Goal: Task Accomplishment & Management: Manage account settings

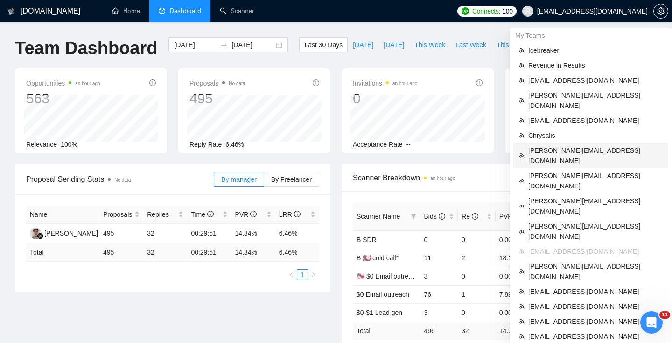
click at [552, 145] on span "[PERSON_NAME][EMAIL_ADDRESS][DOMAIN_NAME]" at bounding box center [595, 155] width 134 height 21
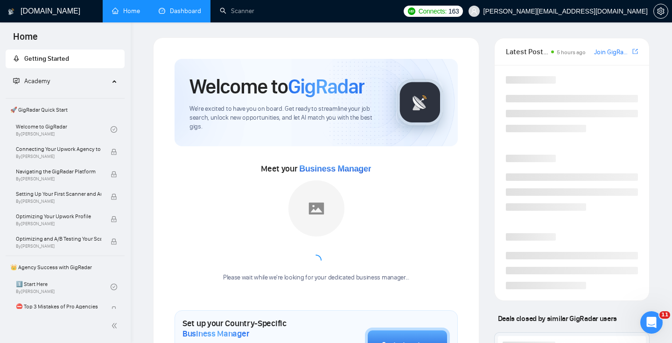
click at [182, 10] on link "Dashboard" at bounding box center [180, 11] width 42 height 8
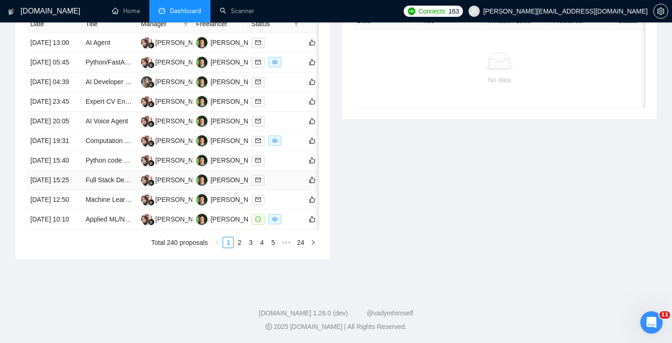
scroll to position [491, 0]
click at [70, 229] on td "[DATE] 10:10" at bounding box center [54, 220] width 55 height 20
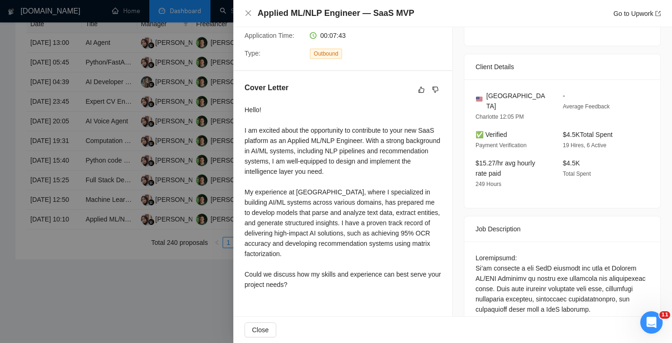
scroll to position [225, 0]
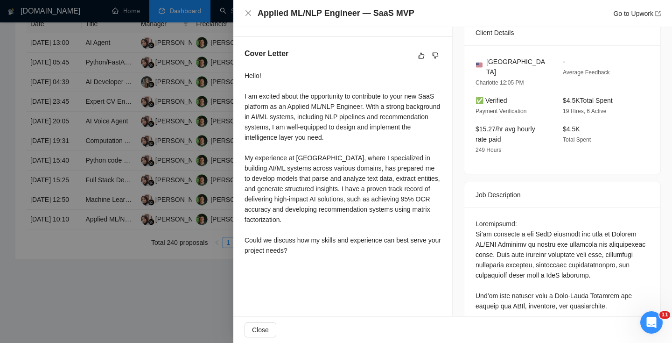
click at [106, 189] on div at bounding box center [336, 171] width 672 height 343
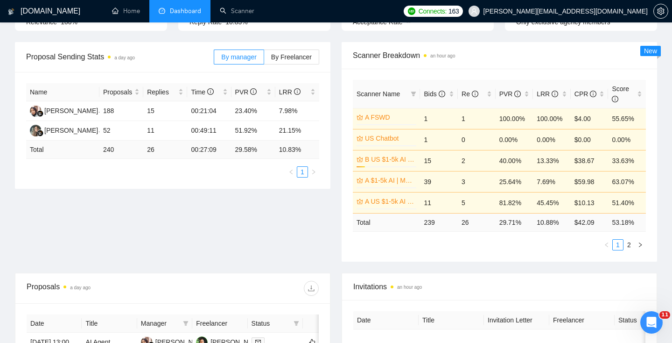
scroll to position [179, 0]
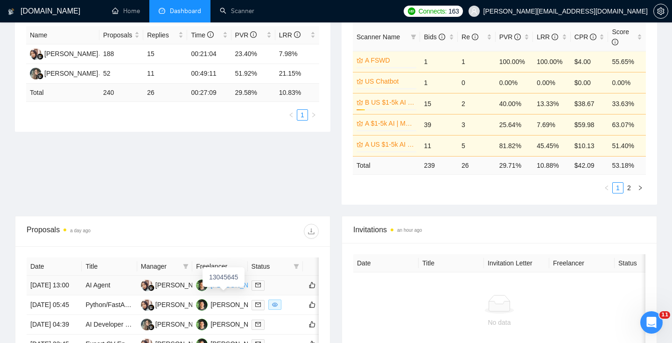
click at [219, 290] on div "[PERSON_NAME]" at bounding box center [237, 285] width 54 height 10
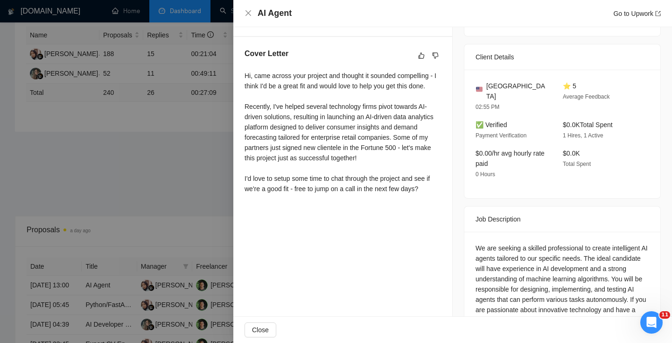
click at [161, 87] on div at bounding box center [336, 171] width 672 height 343
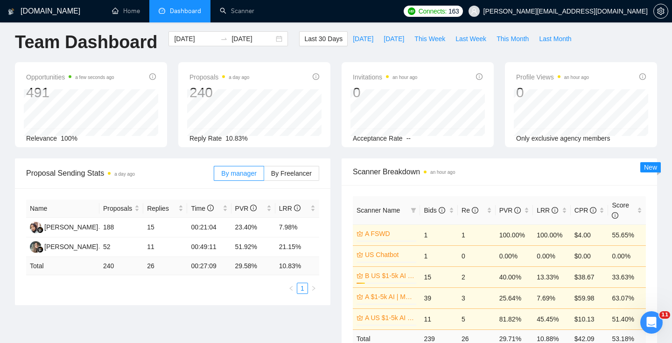
scroll to position [0, 0]
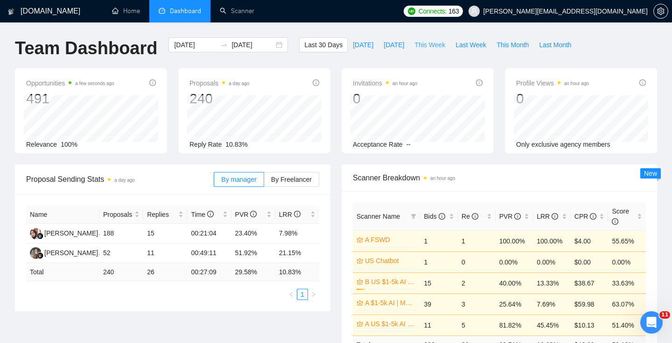
click at [432, 44] on span "This Week" at bounding box center [429, 45] width 31 height 10
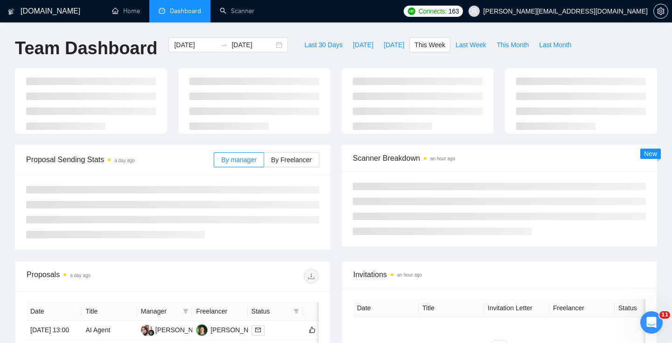
type input "[DATE]"
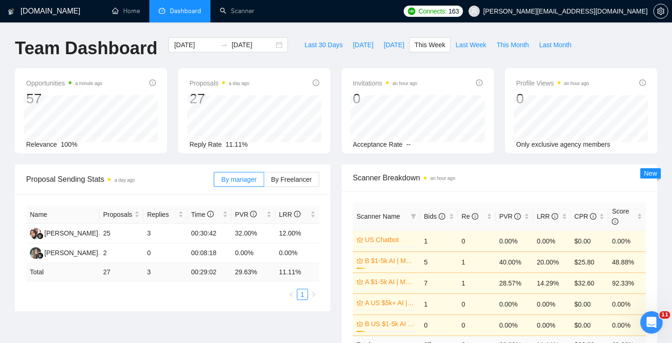
click at [178, 11] on span "Dashboard" at bounding box center [185, 11] width 31 height 8
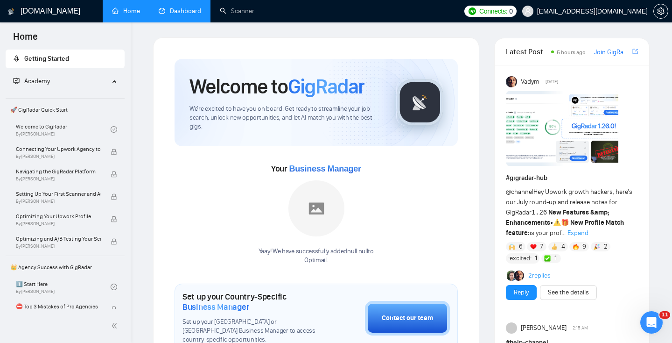
click at [174, 15] on link "Dashboard" at bounding box center [180, 11] width 42 height 8
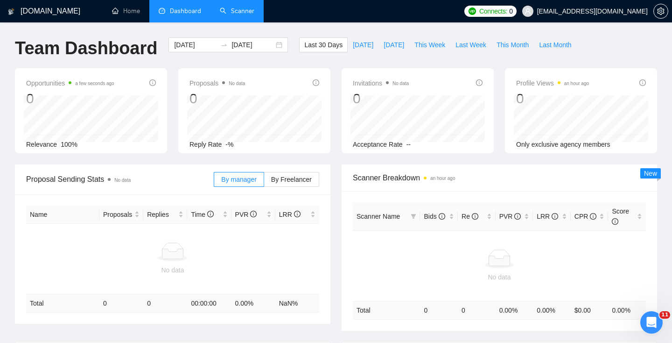
click at [240, 8] on link "Scanner" at bounding box center [237, 11] width 35 height 8
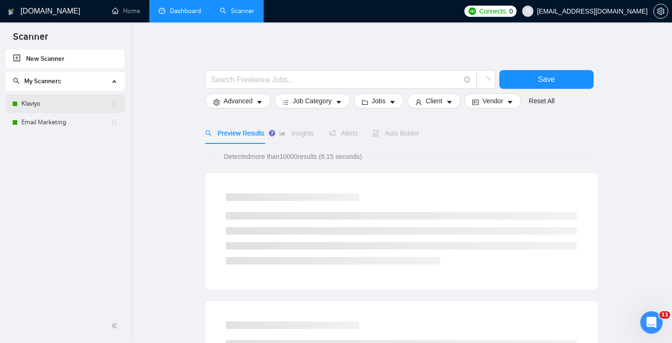
click at [56, 107] on link "Klaviyo" at bounding box center [65, 103] width 89 height 19
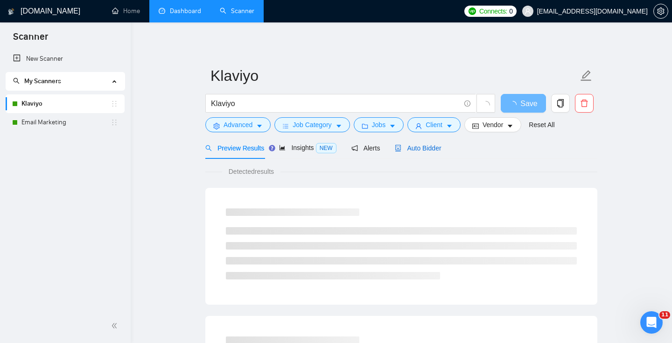
click at [418, 144] on span "Auto Bidder" at bounding box center [418, 147] width 46 height 7
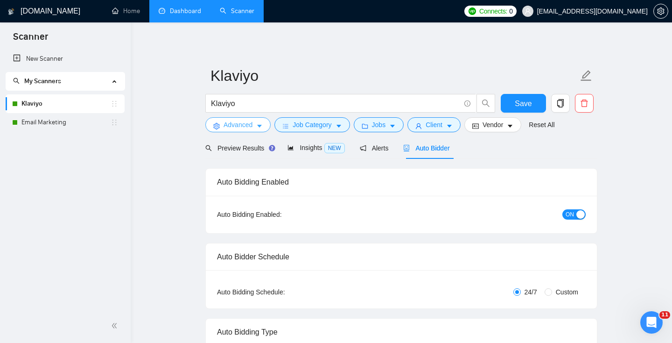
click at [245, 124] on span "Advanced" at bounding box center [238, 124] width 29 height 10
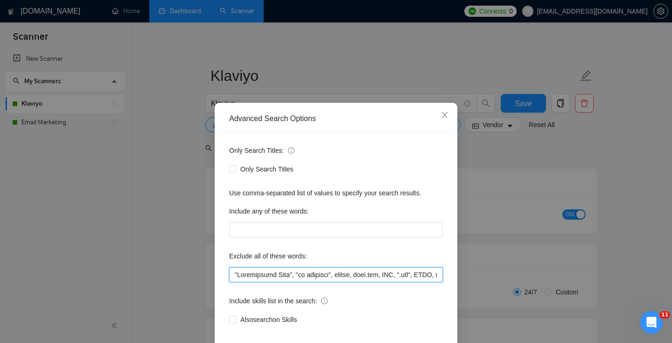
click at [233, 277] on input "text" at bounding box center [336, 274] width 214 height 15
paste input "HTML"
paste input "HubSpot"
paste input "Opensend"
type input "HTML, HubSpot, Opensend, "Freelancers Only", "no agencies", zapier, [DOMAIN_NAM…"
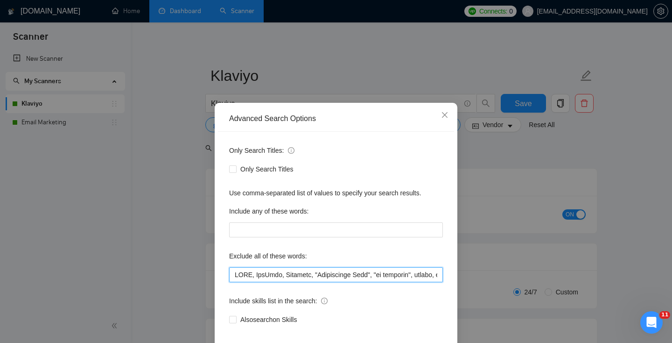
scroll to position [46, 0]
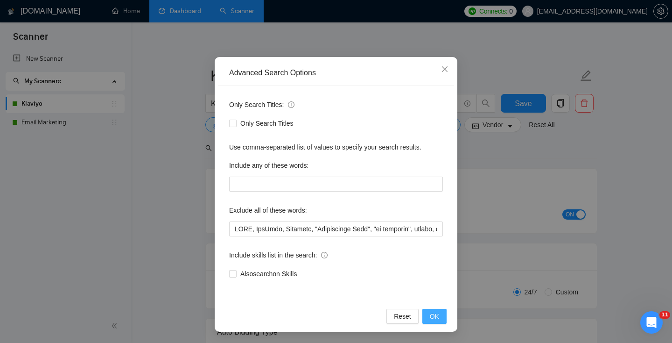
click at [427, 309] on button "OK" at bounding box center [434, 316] width 24 height 15
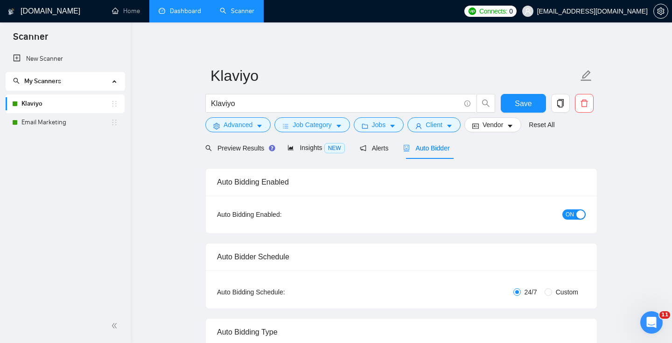
click at [182, 7] on link "Dashboard" at bounding box center [180, 11] width 42 height 8
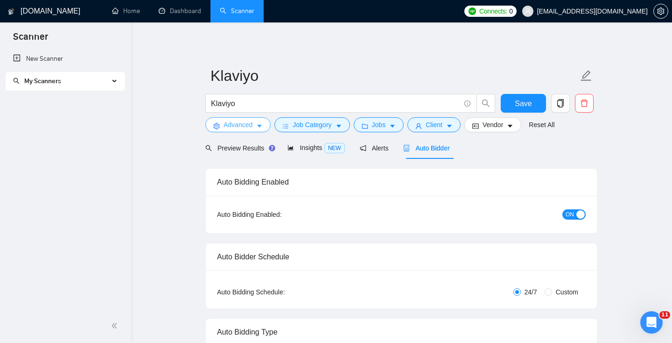
click at [252, 128] on span "Advanced" at bounding box center [238, 124] width 29 height 10
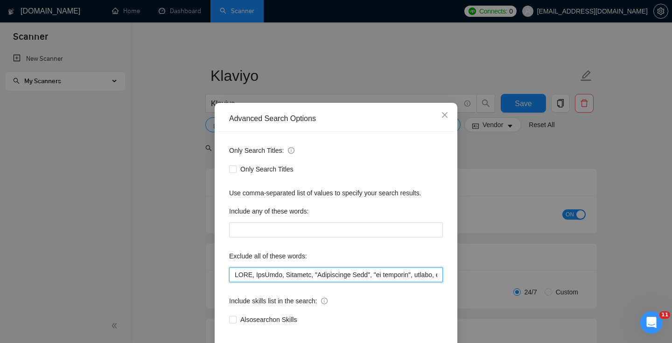
click at [245, 278] on input "text" at bounding box center [336, 274] width 214 height 15
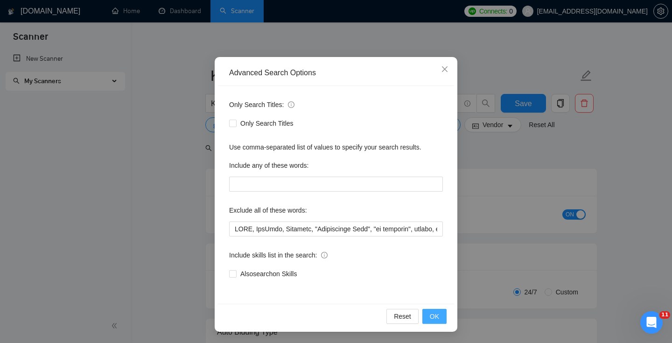
click at [438, 313] on span "OK" at bounding box center [434, 316] width 9 height 10
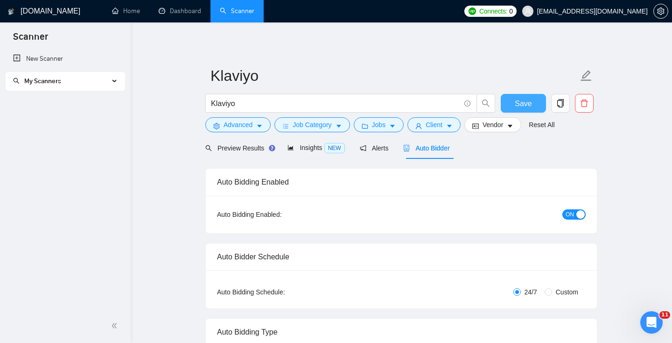
click at [521, 105] on span "Save" at bounding box center [523, 104] width 17 height 12
click at [114, 84] on div "My Scanners" at bounding box center [65, 81] width 119 height 19
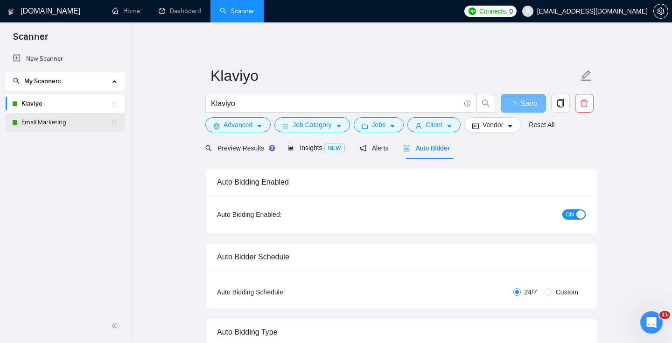
click at [51, 125] on link "Email Marketing" at bounding box center [65, 122] width 89 height 19
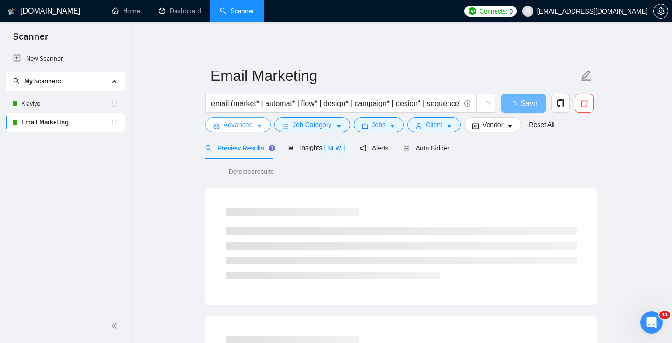
click at [234, 123] on span "Advanced" at bounding box center [238, 124] width 29 height 10
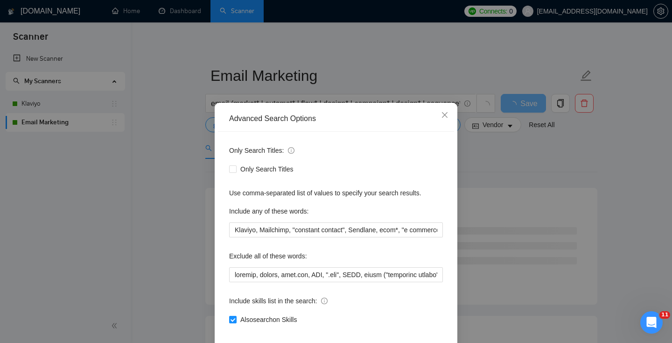
click at [82, 181] on div "Advanced Search Options Only Search Titles: Only Search Titles Use comma-separa…" at bounding box center [336, 171] width 672 height 343
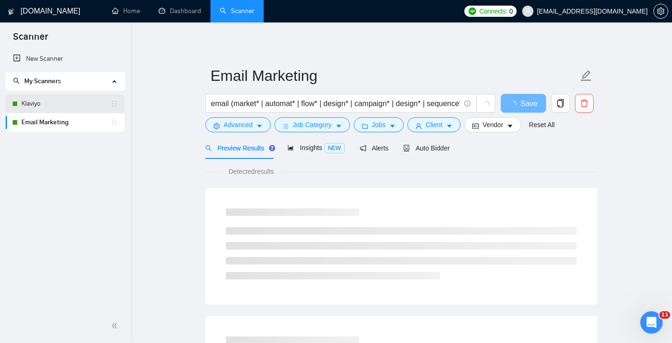
click at [51, 101] on link "Klaviyo" at bounding box center [65, 103] width 89 height 19
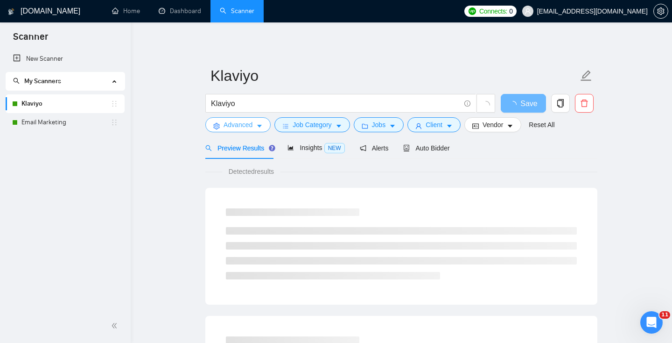
click at [238, 122] on span "Advanced" at bounding box center [238, 124] width 29 height 10
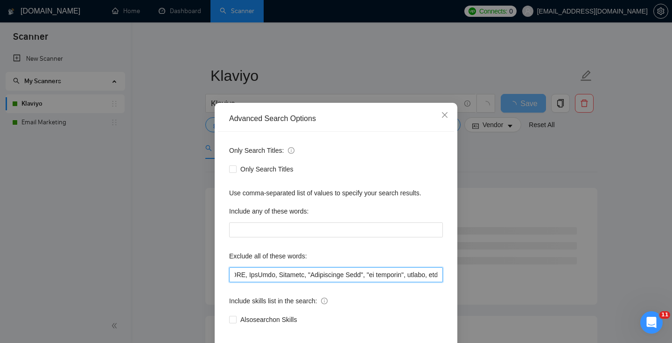
scroll to position [0, 17]
drag, startPoint x: 423, startPoint y: 274, endPoint x: 434, endPoint y: 274, distance: 10.3
click at [434, 274] on input "text" at bounding box center [336, 274] width 214 height 15
click at [180, 267] on div "Advanced Search Options Only Search Titles: Only Search Titles Use comma-separa…" at bounding box center [336, 171] width 672 height 343
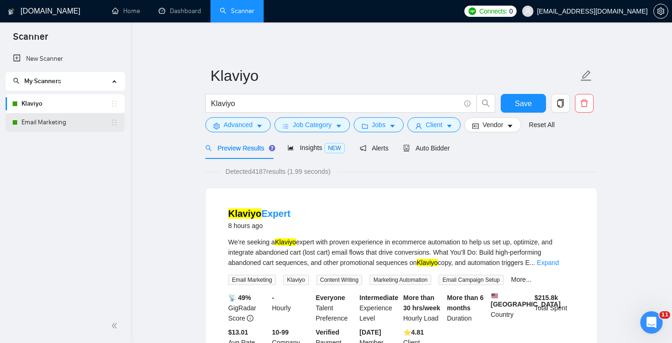
click at [56, 118] on link "Email Marketing" at bounding box center [65, 122] width 89 height 19
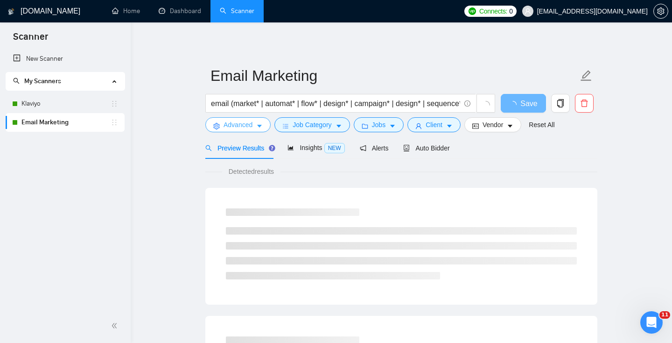
click at [251, 119] on button "Advanced" at bounding box center [237, 124] width 65 height 15
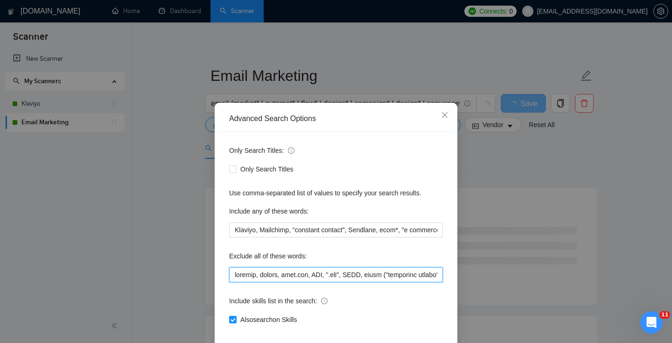
scroll to position [46, 0]
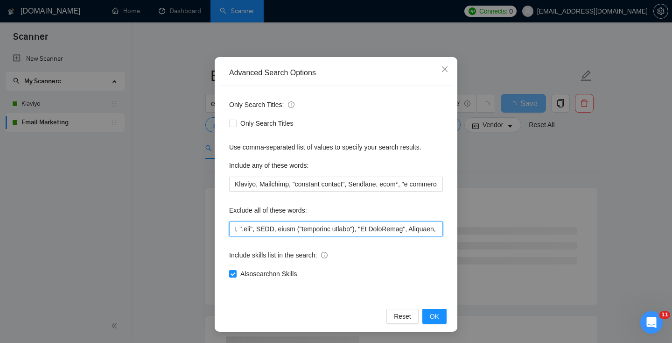
drag, startPoint x: 259, startPoint y: 276, endPoint x: 436, endPoint y: 361, distance: 196.9
click at [436, 342] on html "Scanner New Scanner My Scanners Klaviyo Email Marketing [DOMAIN_NAME] Home Dash…" at bounding box center [336, 171] width 672 height 343
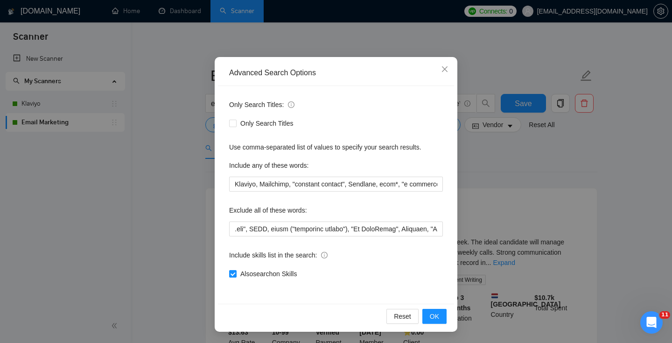
scroll to position [0, 0]
click at [383, 238] on div "Only Search Titles: Only Search Titles Use comma-separated list of values to sp…" at bounding box center [336, 195] width 236 height 218
drag, startPoint x: 258, startPoint y: 231, endPoint x: 650, endPoint y: 259, distance: 392.6
click at [650, 259] on div "Advanced Search Options Only Search Titles: Only Search Titles Use comma-separa…" at bounding box center [336, 171] width 672 height 343
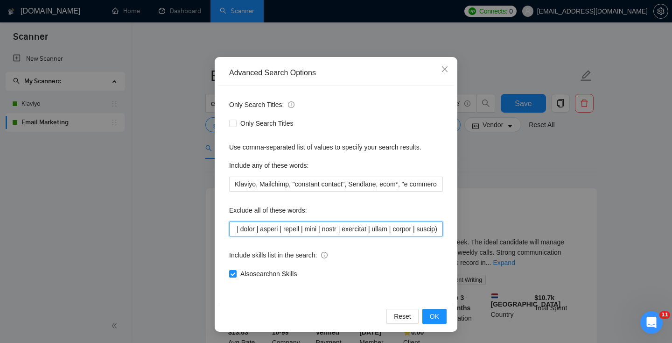
paste input "HTML, HubSpot, Opensend, "Freelancers Only", "no agencies","
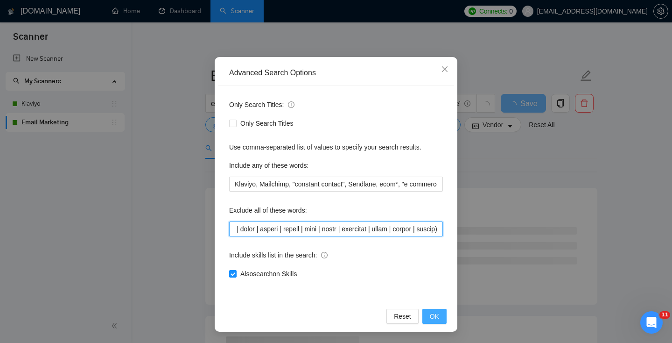
type input "klaviyo, HTML, HubSpot, Opensend, "Freelancers Only", "no agencies", zapier, [D…"
click at [437, 312] on span "OK" at bounding box center [434, 316] width 9 height 10
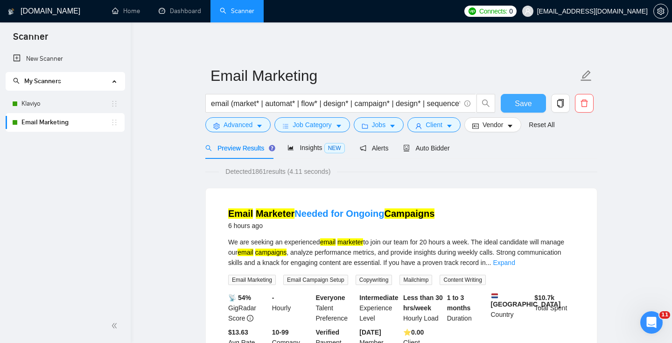
click at [524, 104] on span "Save" at bounding box center [523, 104] width 17 height 12
click at [243, 120] on span "Advanced" at bounding box center [238, 124] width 29 height 10
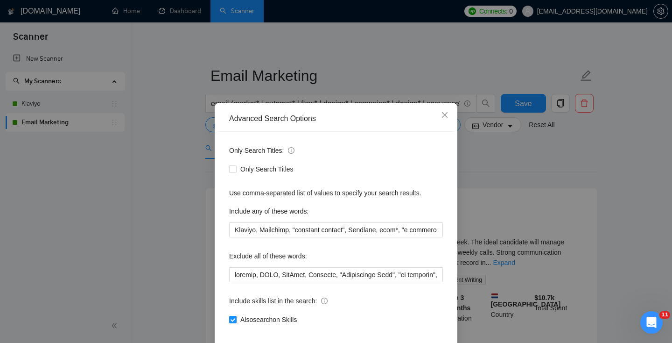
click at [169, 197] on div "Advanced Search Options Only Search Titles: Only Search Titles Use comma-separa…" at bounding box center [336, 171] width 672 height 343
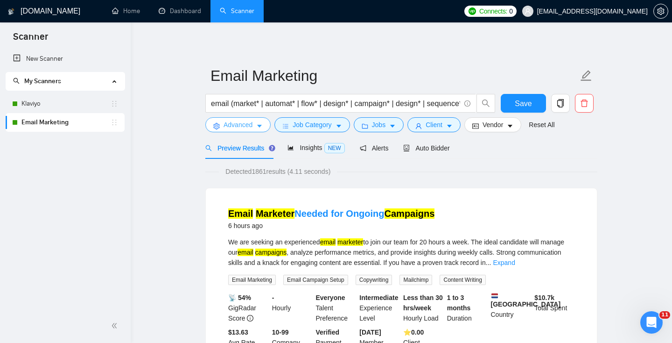
click at [234, 121] on span "Advanced" at bounding box center [238, 124] width 29 height 10
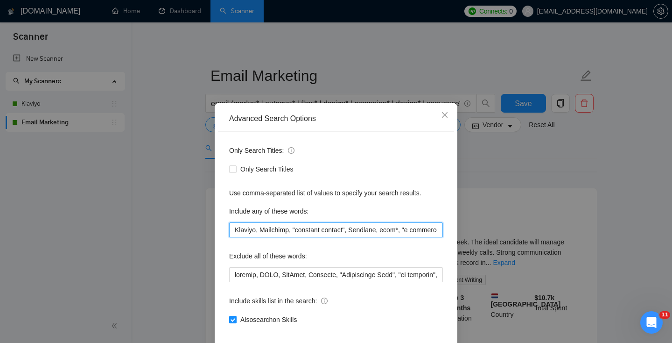
scroll to position [0, 127]
drag, startPoint x: 312, startPoint y: 230, endPoint x: 349, endPoint y: 240, distance: 38.3
click at [349, 240] on div "Only Search Titles: Only Search Titles Use comma-separated list of values to sp…" at bounding box center [336, 241] width 236 height 218
click at [321, 231] on input "Klaviyo, Mailchimp, "constant contact", Sendlane, ecom*, "e commerce", shopify,…" at bounding box center [336, 229] width 214 height 15
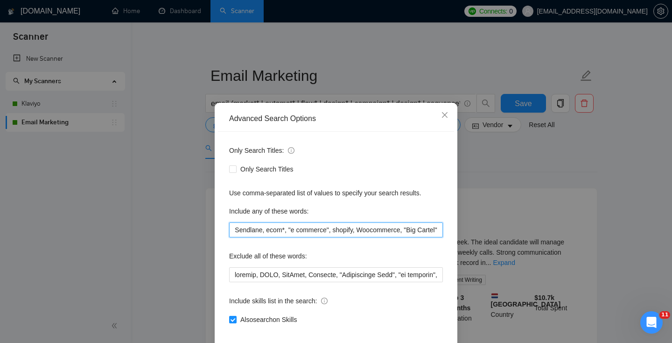
click at [321, 231] on input "Klaviyo, Mailchimp, "constant contact", Sendlane, ecom*, "e commerce", shopify,…" at bounding box center [336, 229] width 214 height 15
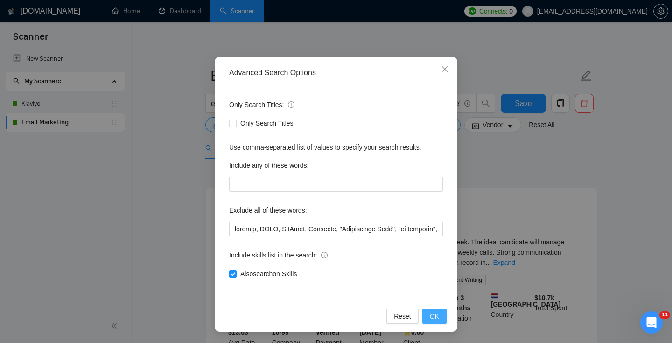
click at [429, 314] on button "OK" at bounding box center [434, 316] width 24 height 15
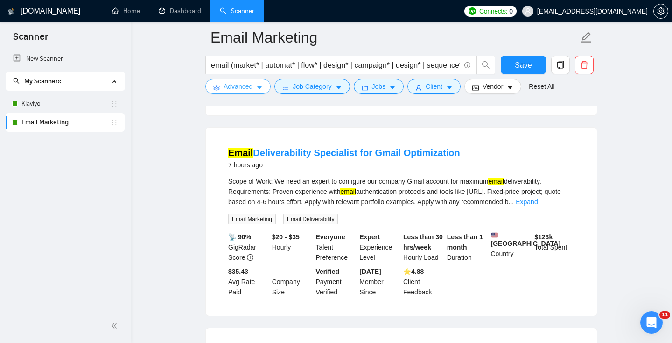
scroll to position [266, 0]
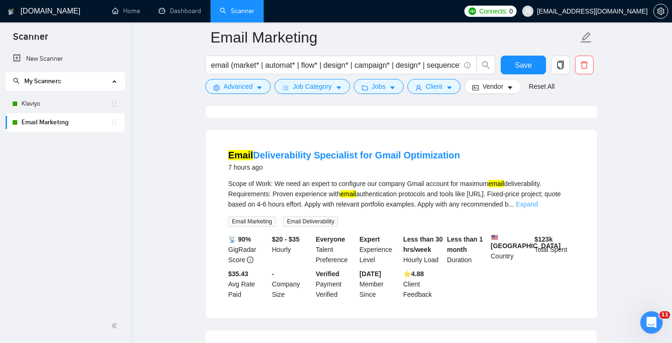
click at [538, 205] on link "Expand" at bounding box center [527, 203] width 22 height 7
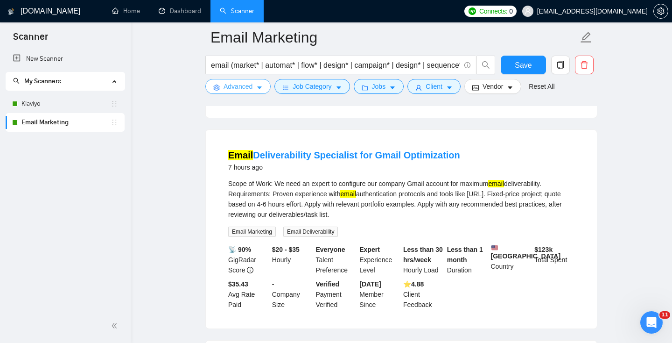
click at [233, 84] on span "Advanced" at bounding box center [238, 86] width 29 height 10
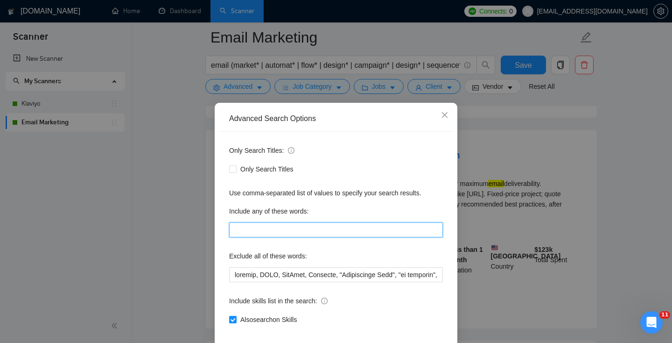
click at [248, 229] on input "text" at bounding box center [336, 229] width 214 height 15
paste input "Mailchimp, omnisend, sendlane, privy, convert kit, active campaign"
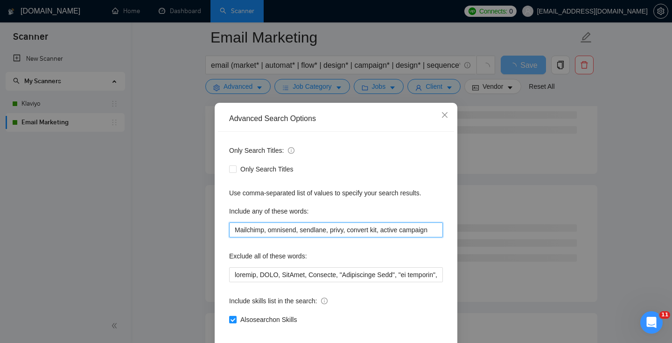
drag, startPoint x: 372, startPoint y: 230, endPoint x: 468, endPoint y: 232, distance: 95.2
click at [469, 232] on div "Advanced Search Options Only Search Titles: Only Search Titles Use comma-separa…" at bounding box center [336, 171] width 672 height 343
click at [386, 232] on input "Mailchimp, omnisend, sendlane, privy, convert kit, active campaign" at bounding box center [336, 229] width 214 height 15
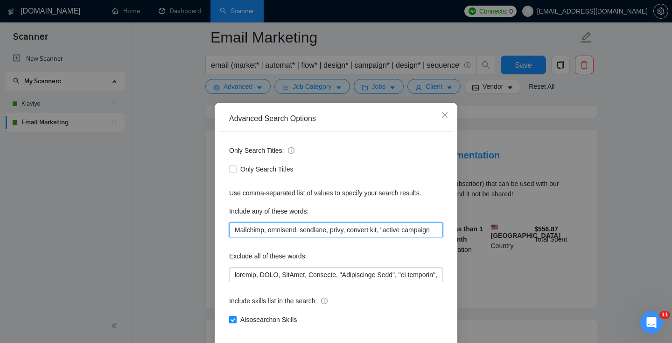
drag, startPoint x: 425, startPoint y: 229, endPoint x: 495, endPoint y: 229, distance: 70.0
click at [495, 229] on div "Advanced Search Options Only Search Titles: Only Search Titles Use comma-separa…" at bounding box center [336, 171] width 672 height 343
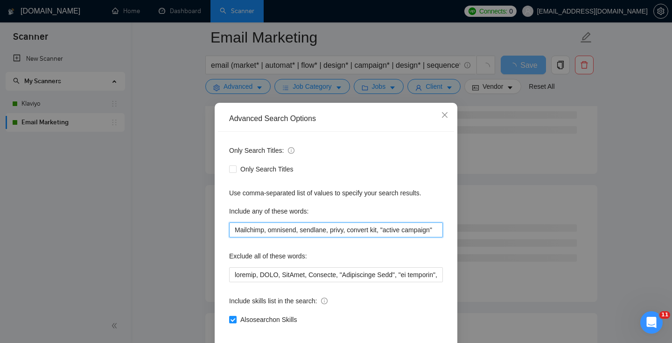
scroll to position [0, 0]
drag, startPoint x: 246, startPoint y: 232, endPoint x: 164, endPoint y: 232, distance: 82.1
click at [164, 232] on div "Advanced Search Options Only Search Titles: Only Search Titles Use comma-separa…" at bounding box center [336, 171] width 672 height 343
type input "Mailchimp, omnisend, sendlane, privy, convert kit, "active campaign""
click at [377, 238] on div "Only Search Titles: Only Search Titles Use comma-separated list of values to sp…" at bounding box center [336, 241] width 236 height 218
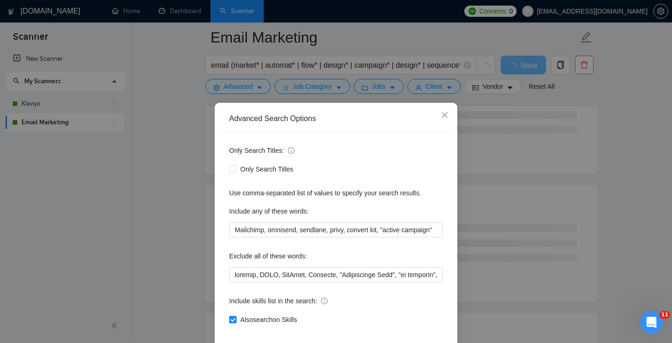
scroll to position [46, 0]
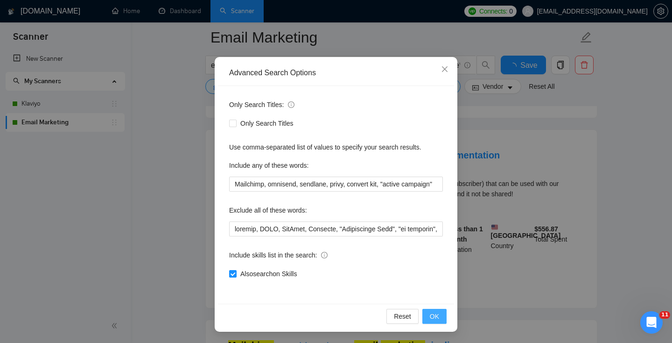
click at [431, 318] on span "OK" at bounding box center [434, 316] width 9 height 10
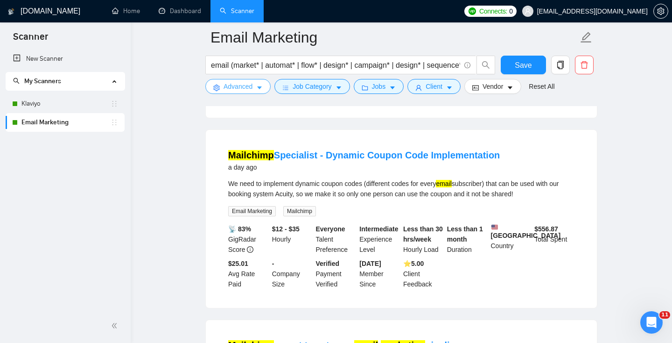
scroll to position [0, 0]
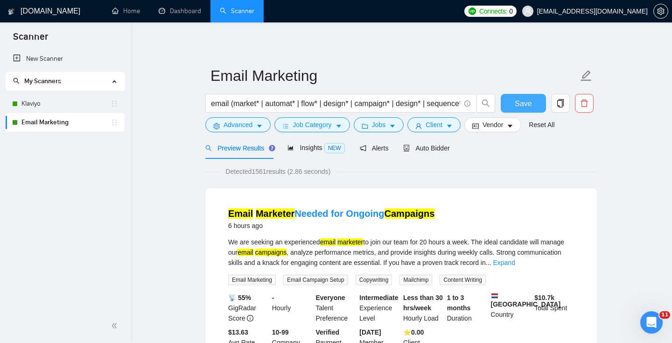
click at [519, 105] on span "Save" at bounding box center [523, 104] width 17 height 12
click at [311, 138] on div "Insights NEW" at bounding box center [316, 148] width 57 height 22
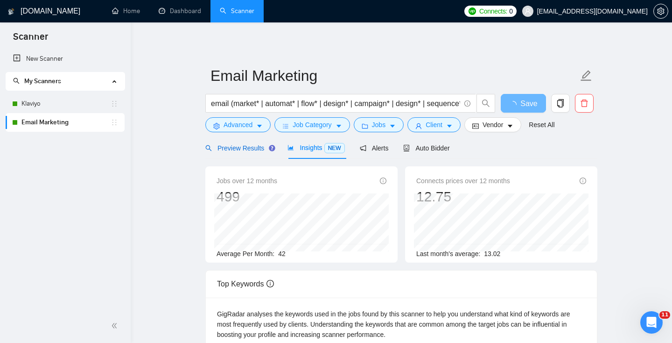
click at [237, 151] on span "Preview Results" at bounding box center [238, 147] width 67 height 7
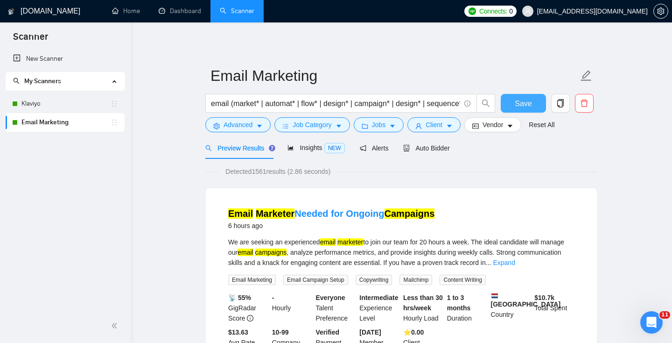
click at [525, 104] on span "Save" at bounding box center [523, 104] width 17 height 12
click at [248, 124] on span "Advanced" at bounding box center [238, 124] width 29 height 10
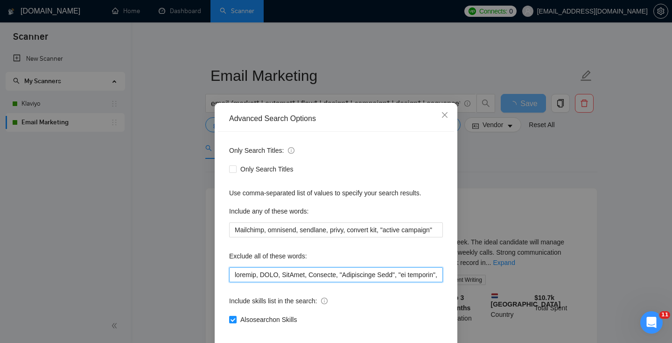
click at [234, 276] on input "text" at bounding box center [336, 274] width 214 height 15
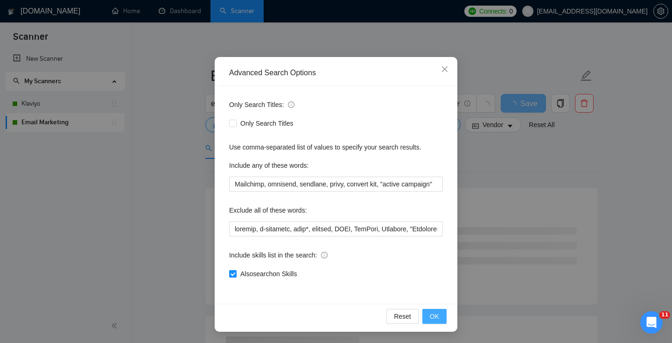
click at [435, 313] on span "OK" at bounding box center [434, 316] width 9 height 10
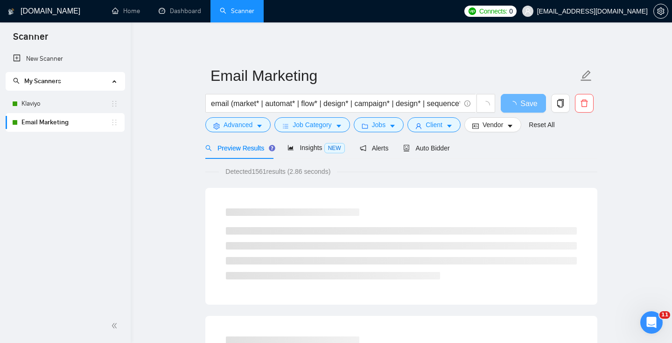
scroll to position [0, 0]
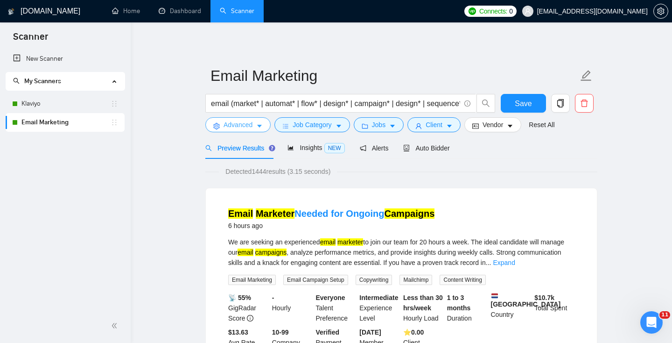
click at [229, 121] on span "Advanced" at bounding box center [238, 124] width 29 height 10
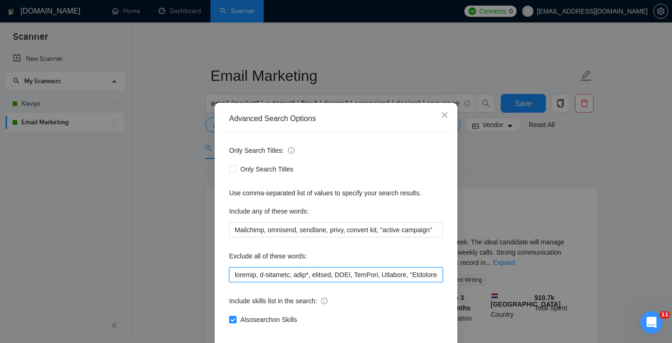
drag, startPoint x: 311, startPoint y: 275, endPoint x: 164, endPoint y: 274, distance: 147.0
click at [164, 274] on div "Advanced Search Options Only Search Titles: Only Search Titles Use comma-separa…" at bounding box center [336, 171] width 672 height 343
type input "klaviyo, HTML, HubSpot, Opensend, "Freelancers Only", "no agencies", zapier, [D…"
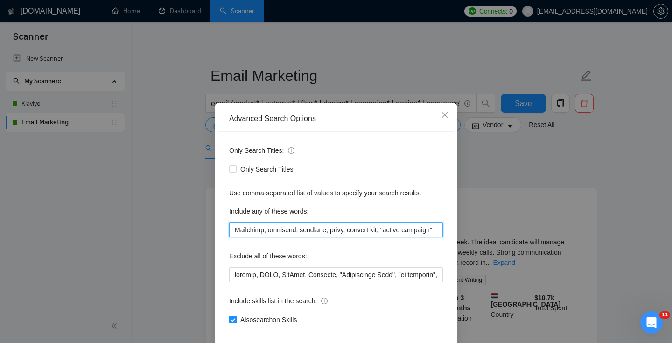
click at [233, 229] on input "Mailchimp, omnisend, sendlane, privy, convert kit, "active campaign"" at bounding box center [336, 229] width 214 height 15
paste input "shopify, e-commerce, ecom*,"
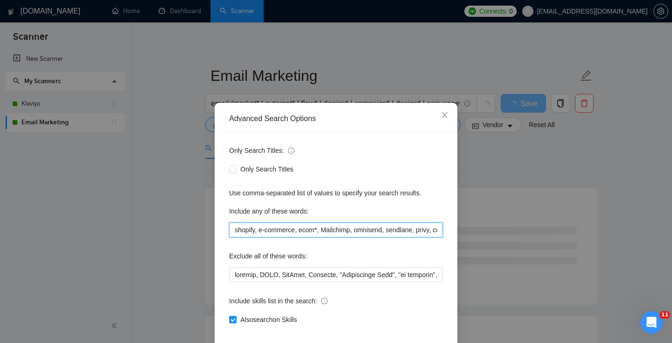
scroll to position [46, 0]
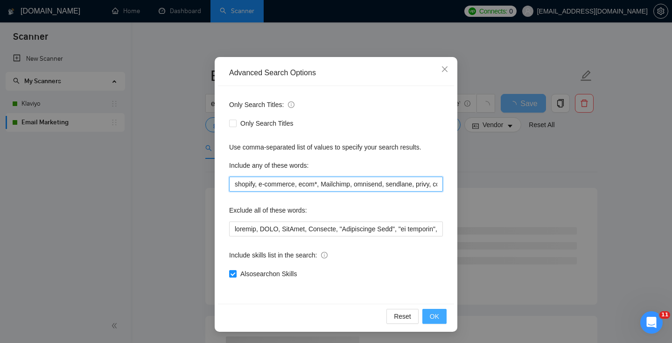
type input "shopify, e-commerce, ecom*, Mailchimp, omnisend, sendlane, privy, convert kit, …"
click at [434, 319] on span "OK" at bounding box center [434, 316] width 9 height 10
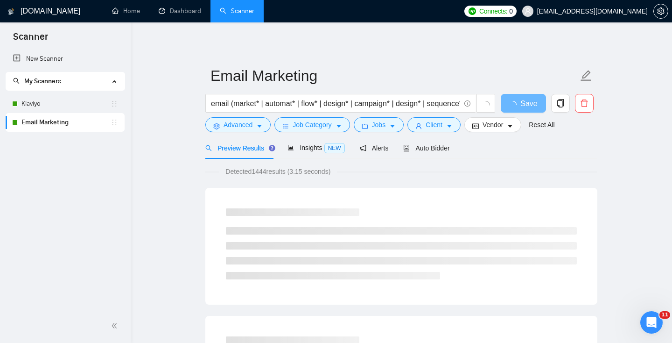
scroll to position [0, 0]
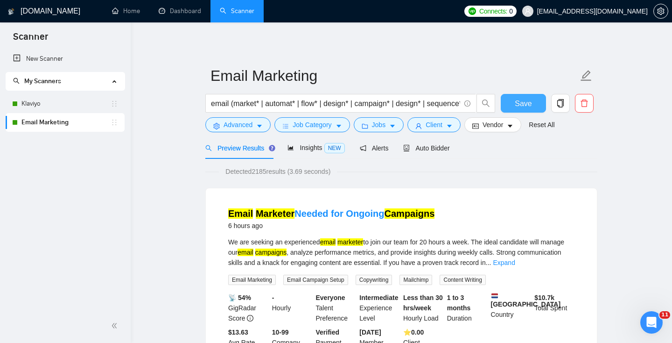
click at [521, 102] on span "Save" at bounding box center [523, 104] width 17 height 12
click at [309, 148] on span "Insights NEW" at bounding box center [316, 147] width 57 height 7
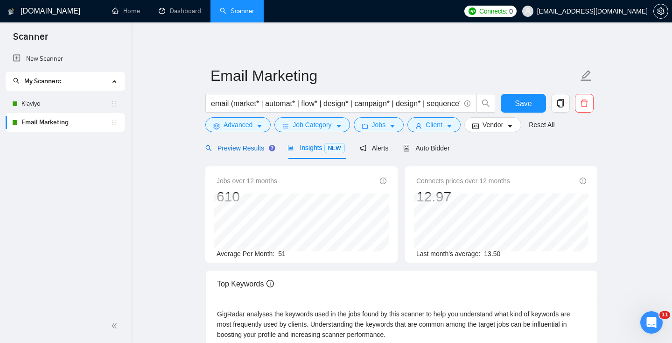
click at [233, 144] on span "Preview Results" at bounding box center [238, 147] width 67 height 7
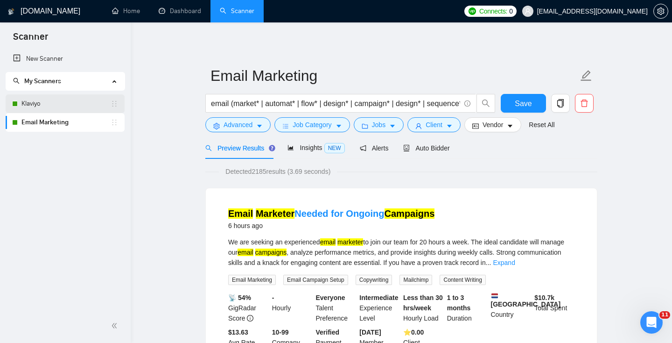
click at [38, 109] on link "Klaviyo" at bounding box center [65, 103] width 89 height 19
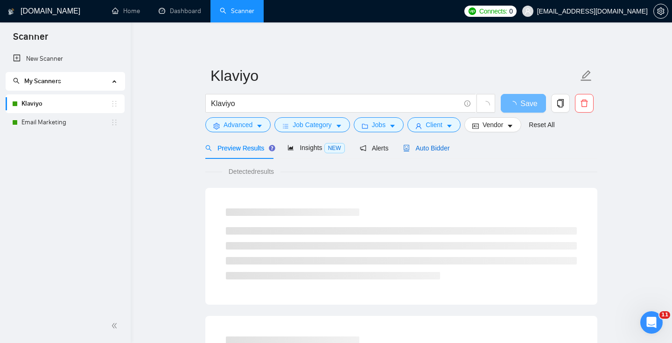
click at [424, 152] on div "Auto Bidder" at bounding box center [426, 148] width 46 height 10
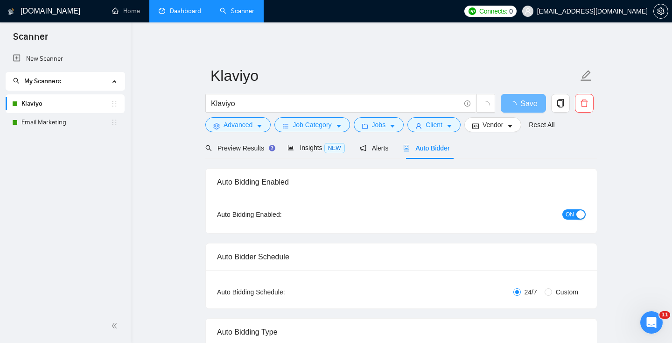
click at [169, 8] on link "Dashboard" at bounding box center [180, 11] width 42 height 8
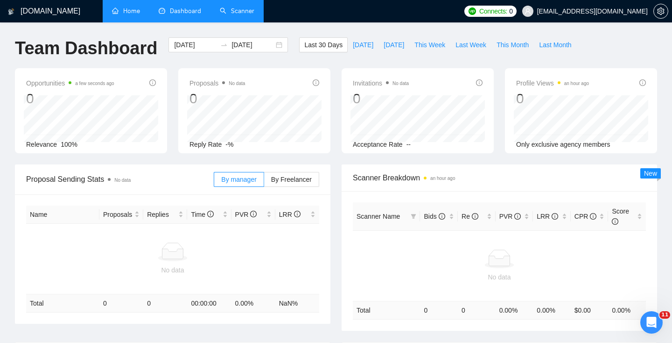
click at [131, 7] on link "Home" at bounding box center [126, 11] width 28 height 8
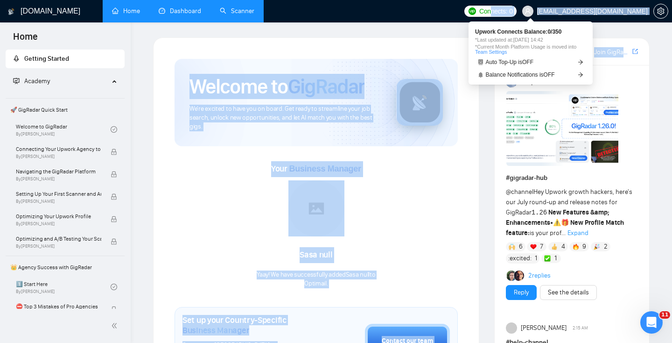
drag, startPoint x: 530, startPoint y: 13, endPoint x: 488, endPoint y: 95, distance: 92.1
click at [523, 75] on span "Balance Notifications is OFF" at bounding box center [520, 75] width 69 height 6
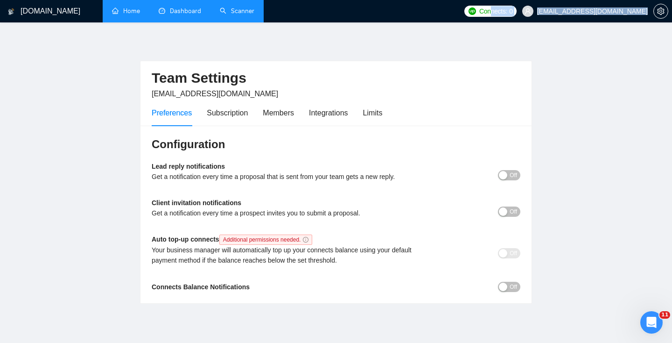
click at [510, 176] on span "Off" at bounding box center [513, 175] width 7 height 10
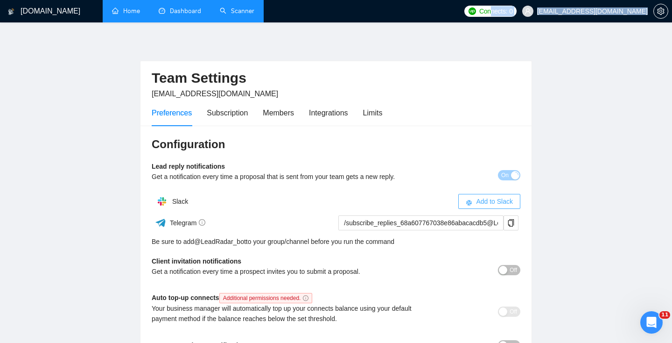
click at [495, 203] on span "Add to Slack" at bounding box center [494, 201] width 37 height 10
click at [512, 175] on div "button" at bounding box center [515, 175] width 8 height 8
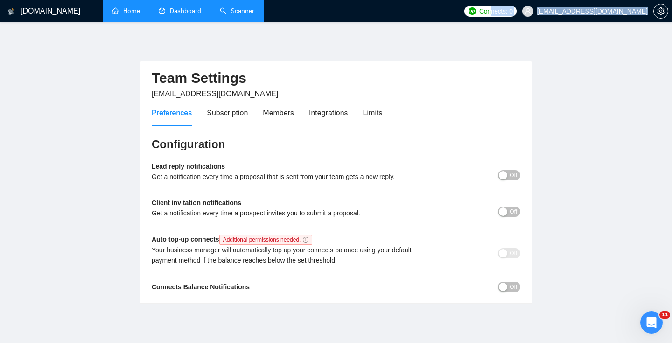
click at [503, 178] on div "button" at bounding box center [503, 175] width 8 height 8
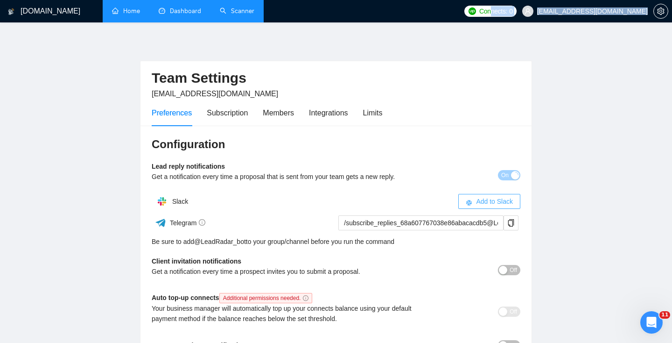
click at [479, 201] on span "Add to Slack" at bounding box center [494, 201] width 37 height 10
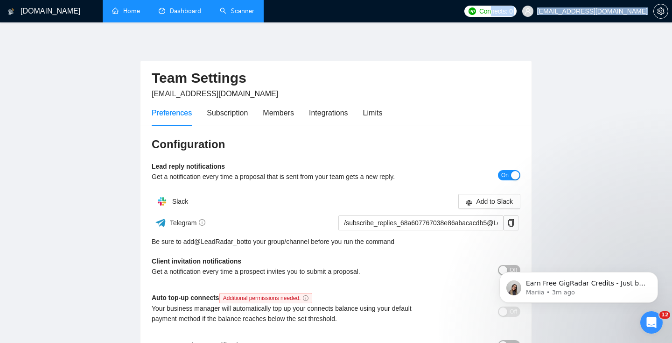
click at [174, 11] on link "Dashboard" at bounding box center [180, 11] width 42 height 8
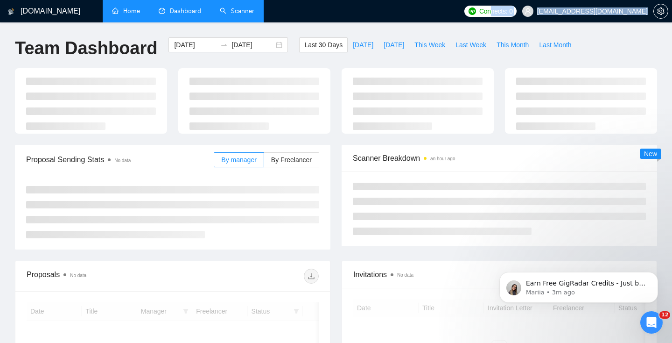
click at [234, 9] on link "Scanner" at bounding box center [237, 11] width 35 height 8
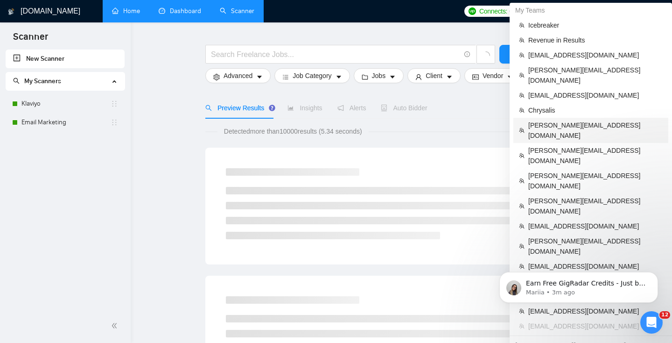
scroll to position [26, 0]
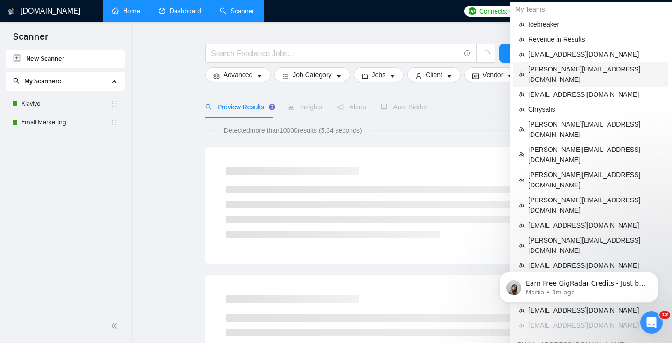
click at [562, 69] on span "[PERSON_NAME][EMAIL_ADDRESS][DOMAIN_NAME]" at bounding box center [595, 74] width 134 height 21
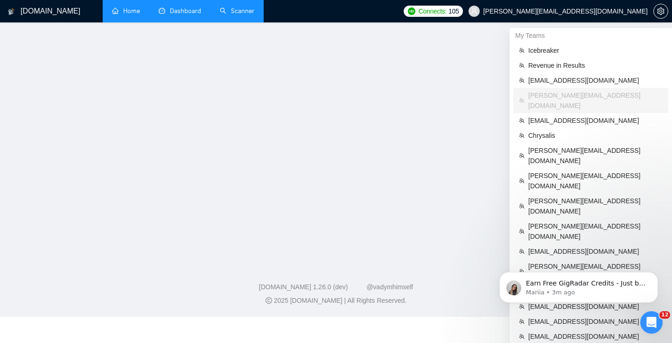
scroll to position [16, 0]
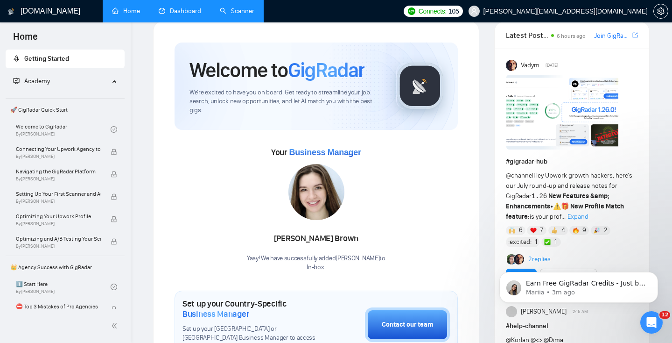
click at [233, 11] on link "Scanner" at bounding box center [237, 11] width 35 height 8
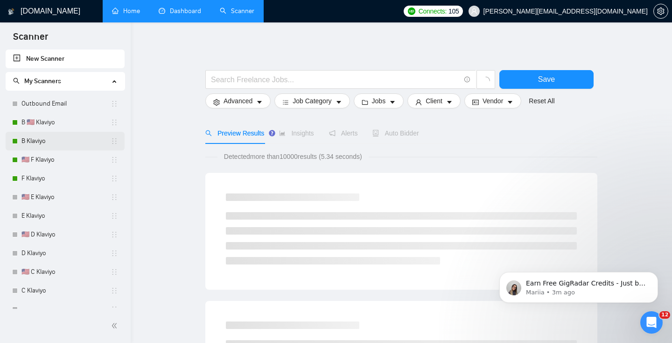
click at [46, 143] on link "B Klaviyo" at bounding box center [65, 141] width 89 height 19
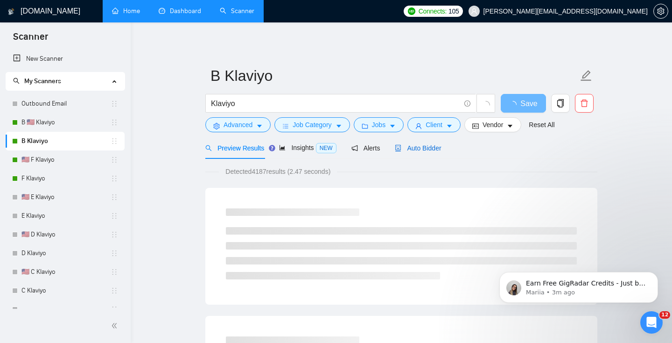
click at [410, 147] on span "Auto Bidder" at bounding box center [418, 147] width 46 height 7
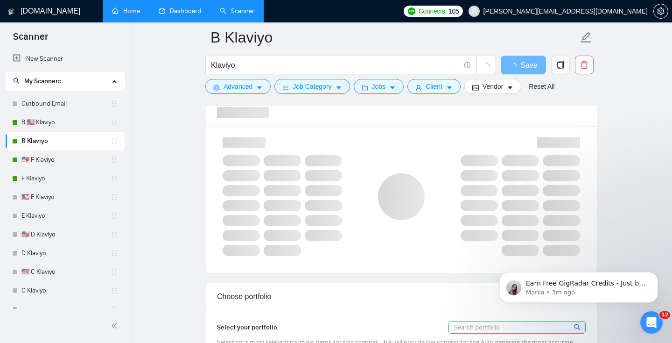
scroll to position [592, 0]
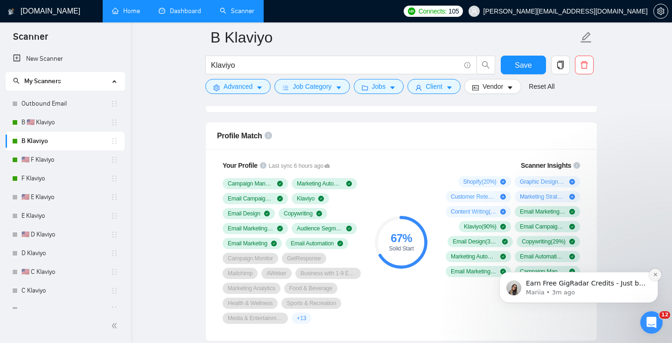
click at [653, 275] on icon "Dismiss notification" at bounding box center [655, 274] width 5 height 5
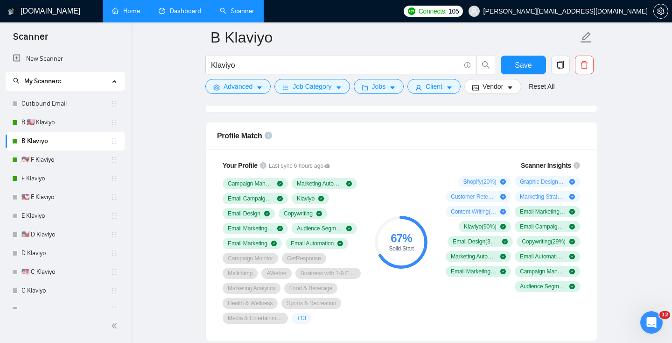
drag, startPoint x: 445, startPoint y: 174, endPoint x: 552, endPoint y: 219, distance: 115.9
click at [552, 219] on div "Scanner Insights Shopify ( 20 %) Graphic Design ( 19 %) Customer Retention ( 17…" at bounding box center [510, 225] width 149 height 143
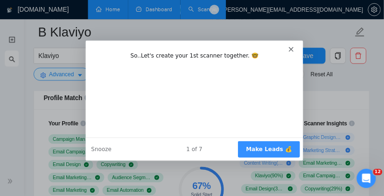
scroll to position [0, 0]
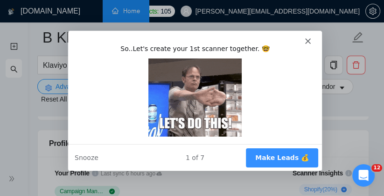
click at [306, 42] on icon "Close" at bounding box center [307, 40] width 6 height 6
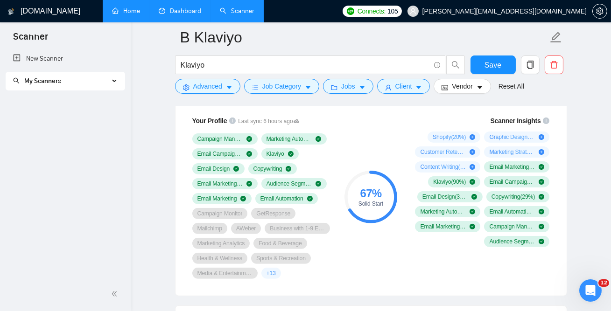
scroll to position [633, 0]
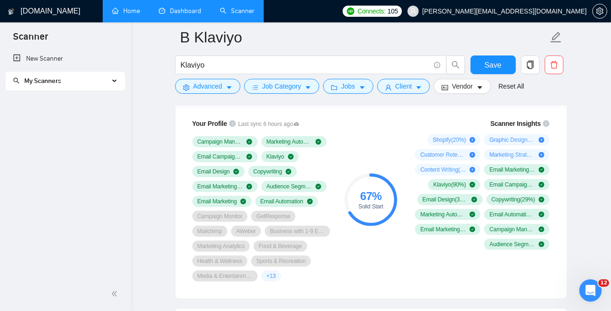
click at [115, 81] on icon at bounding box center [115, 81] width 5 height 0
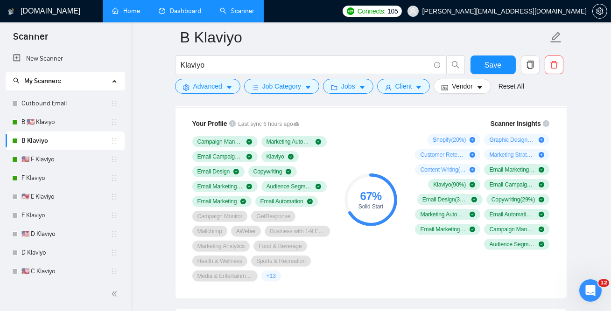
drag, startPoint x: 62, startPoint y: 126, endPoint x: 370, endPoint y: 127, distance: 308.1
click at [62, 126] on link "B 🇺🇸 Klaviyo" at bounding box center [65, 122] width 89 height 19
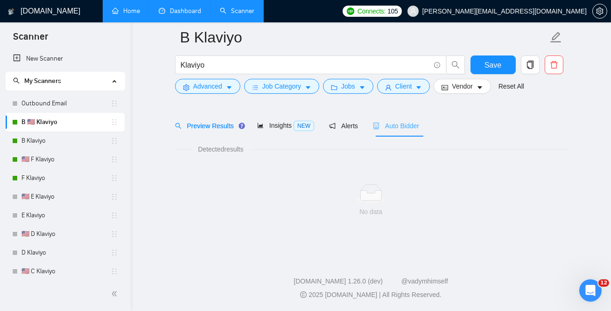
scroll to position [29, 0]
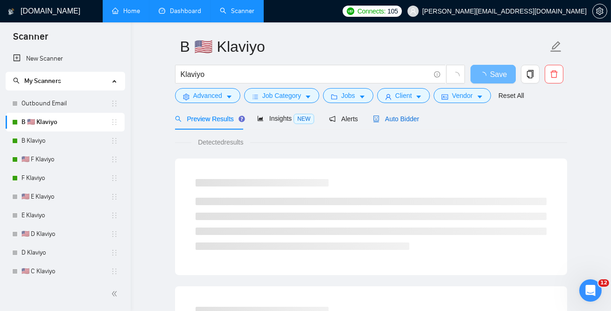
click at [394, 123] on div "Auto Bidder" at bounding box center [396, 119] width 46 height 10
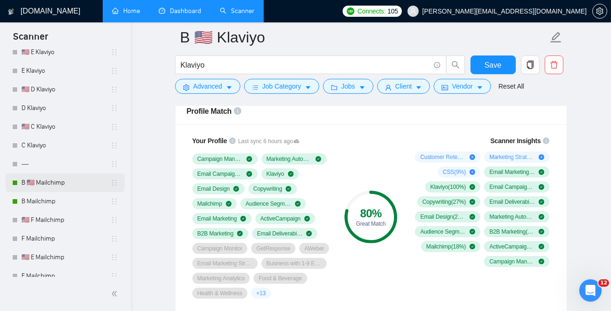
scroll to position [144, 0]
click at [41, 207] on link "B Mailchimp" at bounding box center [65, 202] width 89 height 19
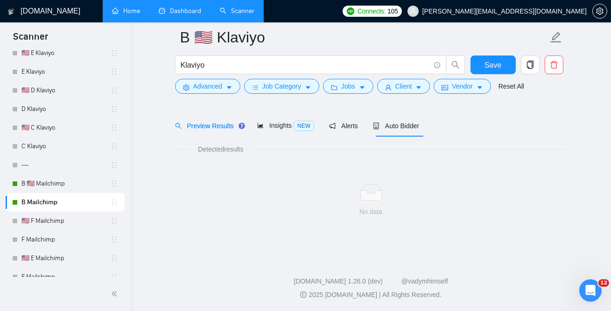
scroll to position [29, 0]
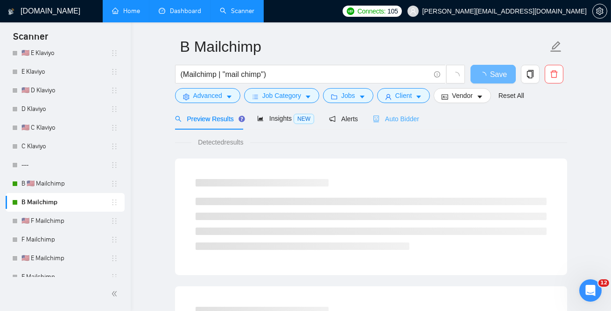
click at [390, 108] on div "Auto Bidder" at bounding box center [396, 119] width 46 height 22
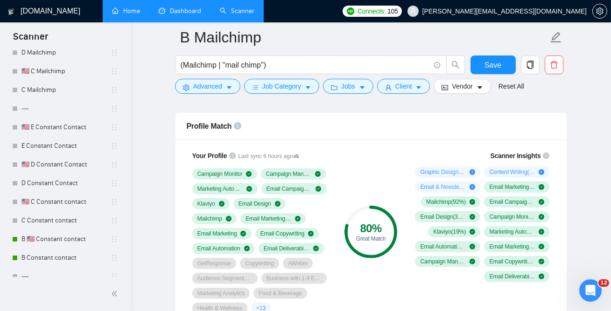
scroll to position [406, 0]
click at [50, 259] on link "B Constant contact" at bounding box center [65, 257] width 89 height 19
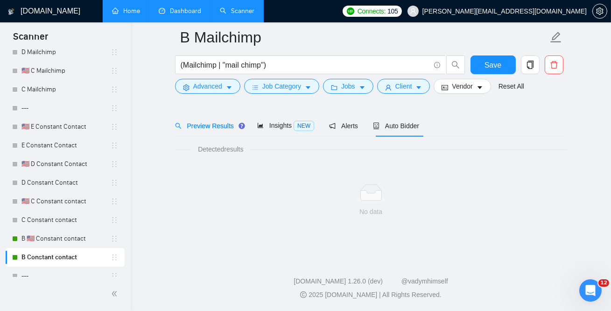
scroll to position [29, 0]
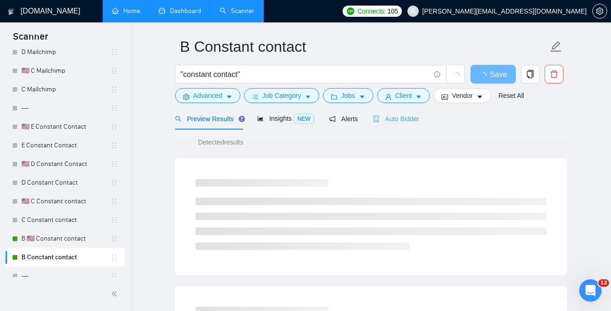
click at [390, 112] on div "Auto Bidder" at bounding box center [396, 119] width 46 height 22
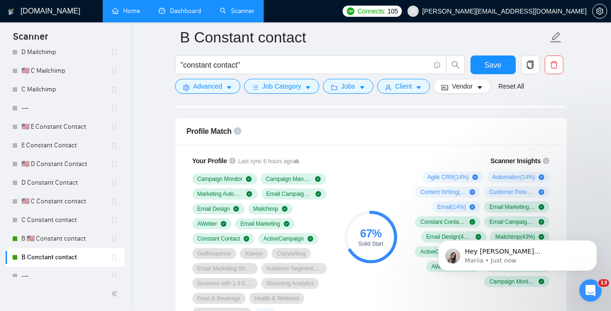
click at [137, 12] on link "Home" at bounding box center [126, 11] width 28 height 8
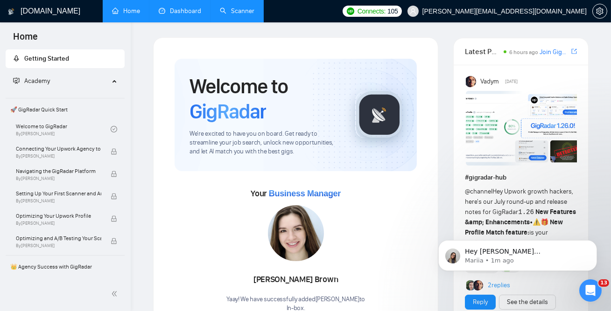
click at [172, 14] on link "Dashboard" at bounding box center [180, 11] width 42 height 8
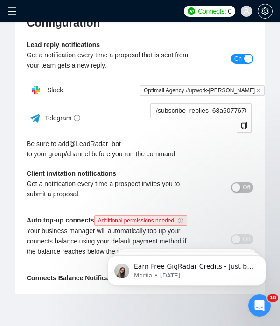
scroll to position [126, 0]
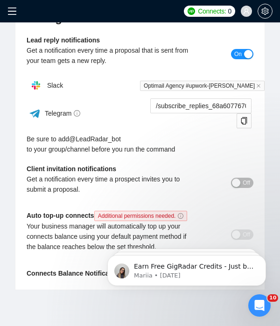
click at [239, 182] on div "button" at bounding box center [236, 183] width 8 height 8
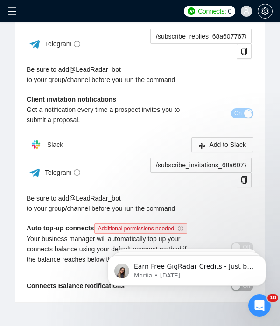
scroll to position [196, 0]
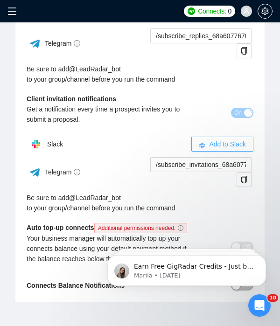
click at [217, 142] on span "Add to Slack" at bounding box center [227, 144] width 37 height 10
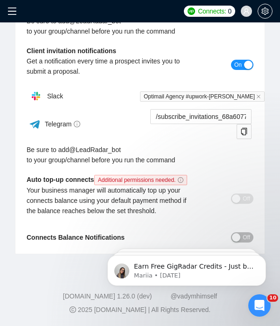
click html "Earn Free GigRadar Credits - Just by Sharing Your Story! 💬 Want more credits fo…"
drag, startPoint x: 331, startPoint y: 471, endPoint x: 233, endPoint y: 236, distance: 254.4
click html "Earn Free GigRadar Credits - Just by Sharing Your Story! 💬 Want more credits fo…"
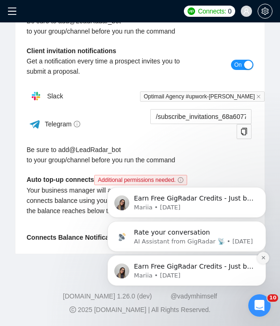
click at [263, 258] on icon "Dismiss notification" at bounding box center [262, 257] width 3 height 3
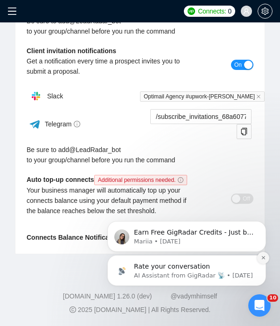
click at [264, 258] on icon "Dismiss notification" at bounding box center [263, 257] width 5 height 5
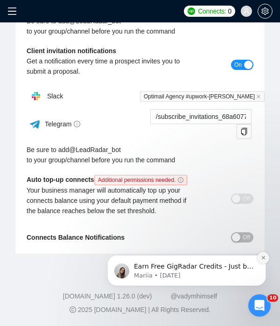
click at [262, 259] on icon "Dismiss notification" at bounding box center [263, 257] width 5 height 5
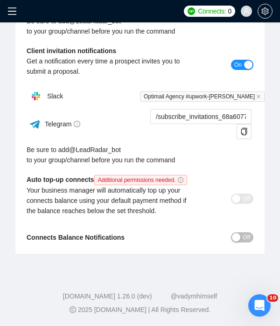
click at [243, 237] on span "Off" at bounding box center [246, 237] width 7 height 10
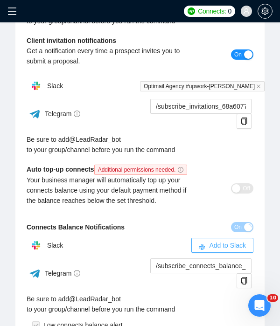
click at [229, 250] on button "Add to Slack" at bounding box center [222, 245] width 62 height 15
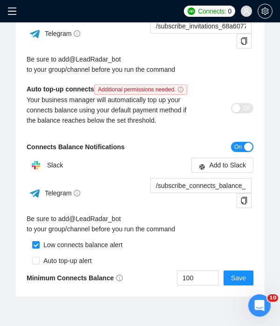
scroll to position [388, 0]
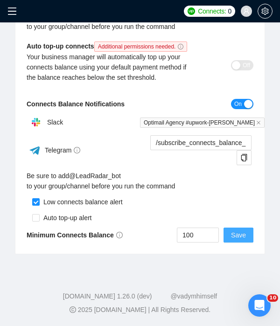
click at [242, 238] on span "Save" at bounding box center [238, 235] width 15 height 10
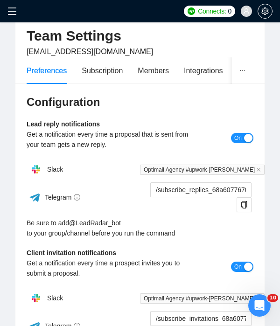
scroll to position [0, 0]
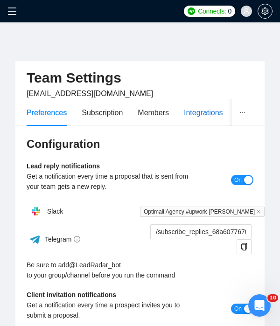
click at [199, 114] on div "Integrations" at bounding box center [203, 113] width 39 height 12
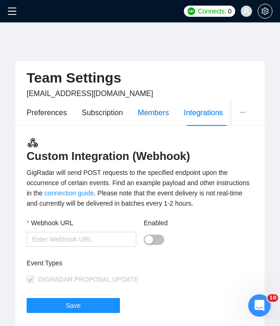
click at [152, 112] on div "Members" at bounding box center [153, 113] width 31 height 12
